Goal: Task Accomplishment & Management: Complete application form

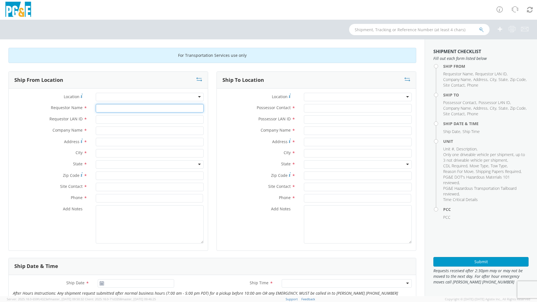
click at [140, 110] on input "Requestor Name *" at bounding box center [150, 108] width 108 height 8
type input "[PERSON_NAME]"
click at [134, 120] on input "Requestor LAN ID *" at bounding box center [150, 119] width 108 height 8
type input "JDDQ"
click at [135, 98] on div at bounding box center [150, 97] width 108 height 8
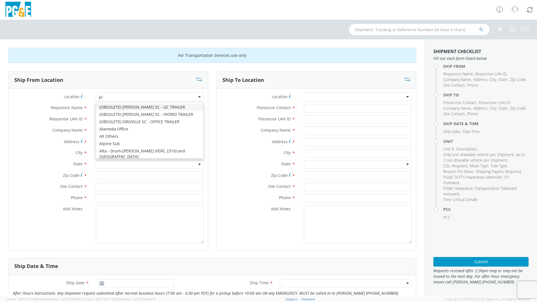
type input "pla"
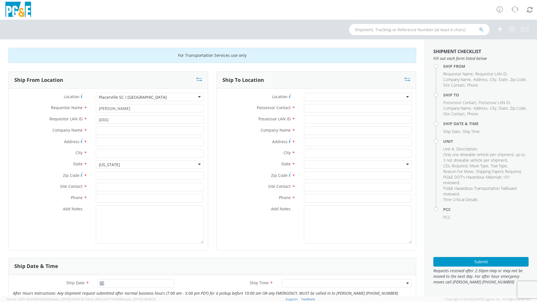
type input "PG&E"
type input "[STREET_ADDRESS][US_STATE]"
type input "PLACERVILLE"
type input "95667"
click at [123, 186] on input "text" at bounding box center [150, 187] width 108 height 8
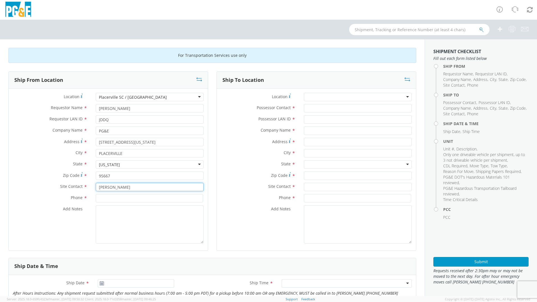
type input "[PERSON_NAME]"
click at [110, 198] on input at bounding box center [149, 198] width 107 height 8
type input "[PHONE_NUMBER]"
click at [319, 96] on div at bounding box center [358, 97] width 108 height 8
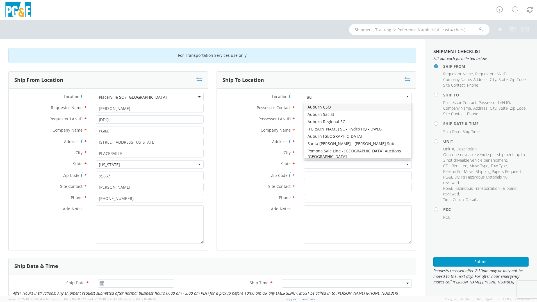
type input "aub"
type input "PG&E"
type input "[STREET_ADDRESS][PERSON_NAME]"
type input "AUBURN"
type input "95602"
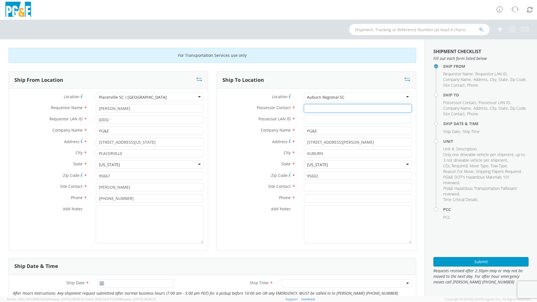
click at [315, 110] on input "Possessor Contact *" at bounding box center [358, 108] width 108 height 8
type input "[PERSON_NAME]"
click at [318, 120] on input "Possessor LAN ID *" at bounding box center [358, 119] width 108 height 8
click at [316, 188] on input "text" at bounding box center [358, 187] width 108 height 8
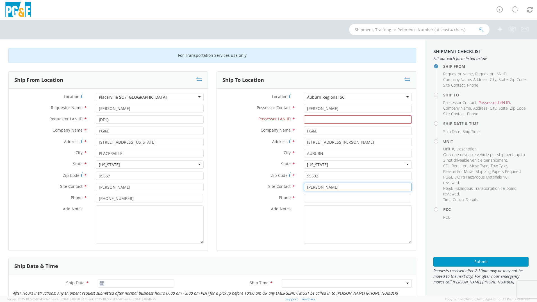
type input "[PERSON_NAME]"
click at [317, 198] on input at bounding box center [357, 198] width 107 height 8
click at [321, 118] on input "Possessor LAN ID *" at bounding box center [358, 119] width 108 height 8
type input "DMTG"
click at [310, 200] on input at bounding box center [357, 198] width 107 height 8
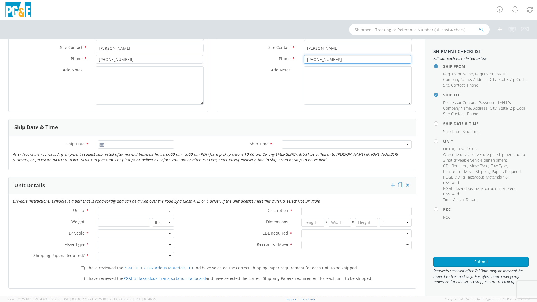
scroll to position [140, 0]
type input "[PHONE_NUMBER]"
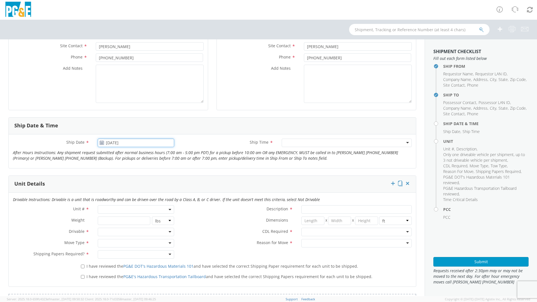
click at [118, 142] on input "[DATE]" at bounding box center [136, 143] width 76 height 8
click at [115, 179] on td "8" at bounding box center [115, 178] width 12 height 8
click at [299, 143] on div at bounding box center [347, 143] width 130 height 8
click at [126, 143] on input "[DATE]" at bounding box center [136, 143] width 76 height 8
click at [137, 180] on td "10" at bounding box center [137, 178] width 12 height 8
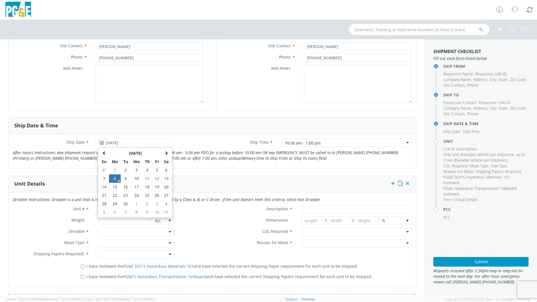
type input "[DATE]"
click at [218, 143] on label "Ship Time *" at bounding box center [227, 142] width 99 height 7
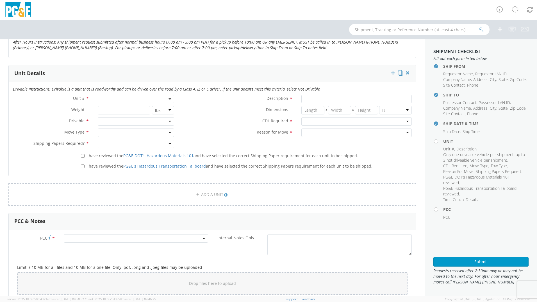
scroll to position [253, 0]
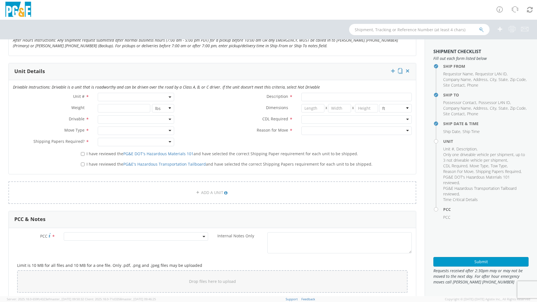
click at [106, 97] on span at bounding box center [136, 97] width 76 height 8
click at [116, 109] on input "search" at bounding box center [135, 106] width 73 height 8
type input "b26493"
type input "TRUCK; CREW CAB >15001 4X4"
type input "19500"
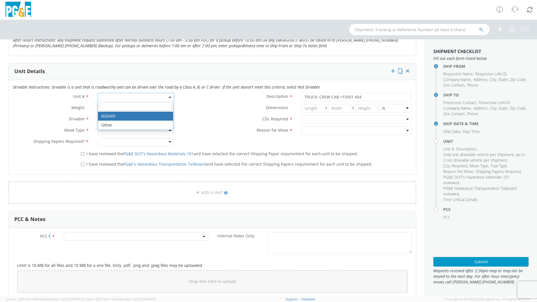
select select "B26493"
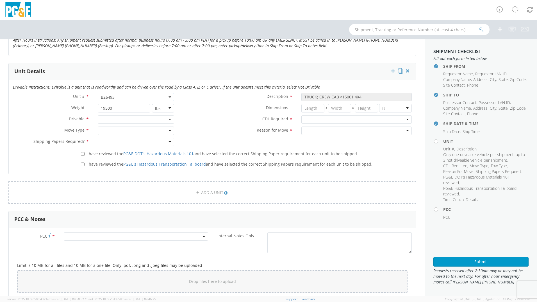
click at [127, 121] on div at bounding box center [136, 119] width 76 height 8
click at [120, 130] on div at bounding box center [136, 130] width 76 height 8
click at [122, 142] on div at bounding box center [136, 142] width 76 height 8
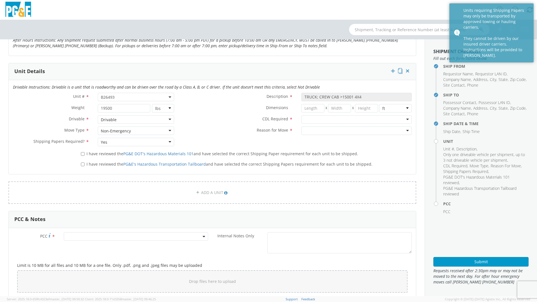
click at [117, 141] on div "Yes" at bounding box center [136, 142] width 76 height 8
click at [81, 155] on input "I have reviewed the PG&E DOT's Hazardous Materials 101 and have selected the co…" at bounding box center [83, 154] width 4 height 4
checkbox input "true"
click at [82, 163] on input "I have reviewed the PG&E's Hazardous Transportation Tailboard and have selected…" at bounding box center [83, 164] width 4 height 4
checkbox input "true"
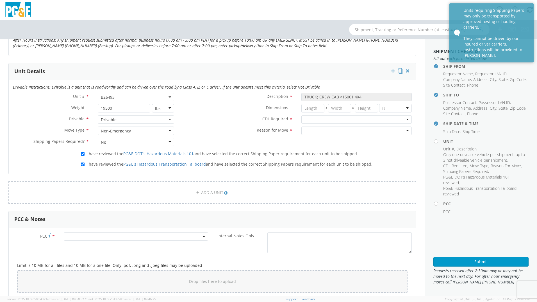
click at [357, 120] on div at bounding box center [356, 119] width 110 height 8
click at [321, 130] on div at bounding box center [356, 130] width 110 height 8
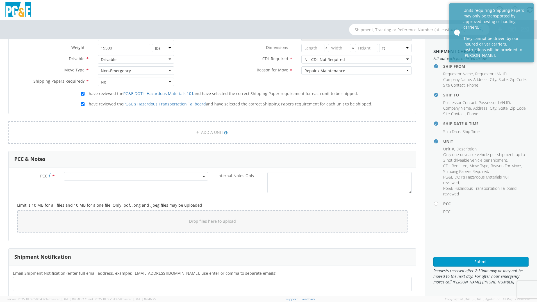
scroll to position [317, 0]
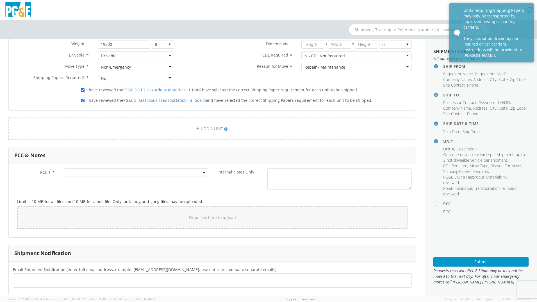
click at [108, 171] on span at bounding box center [136, 172] width 144 height 8
click at [99, 182] on input "number" at bounding box center [135, 182] width 140 height 8
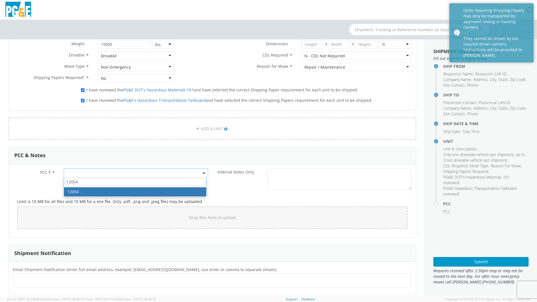
type input "12054"
select select "12054"
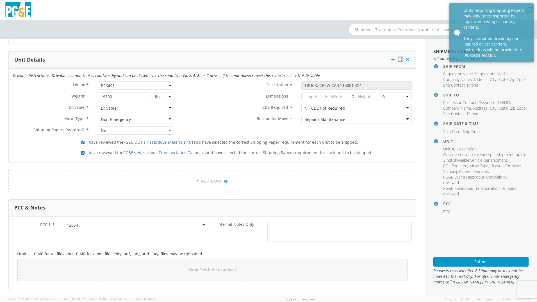
scroll to position [265, 0]
click at [489, 261] on button "Submit" at bounding box center [481, 262] width 95 height 10
